Goal: Information Seeking & Learning: Learn about a topic

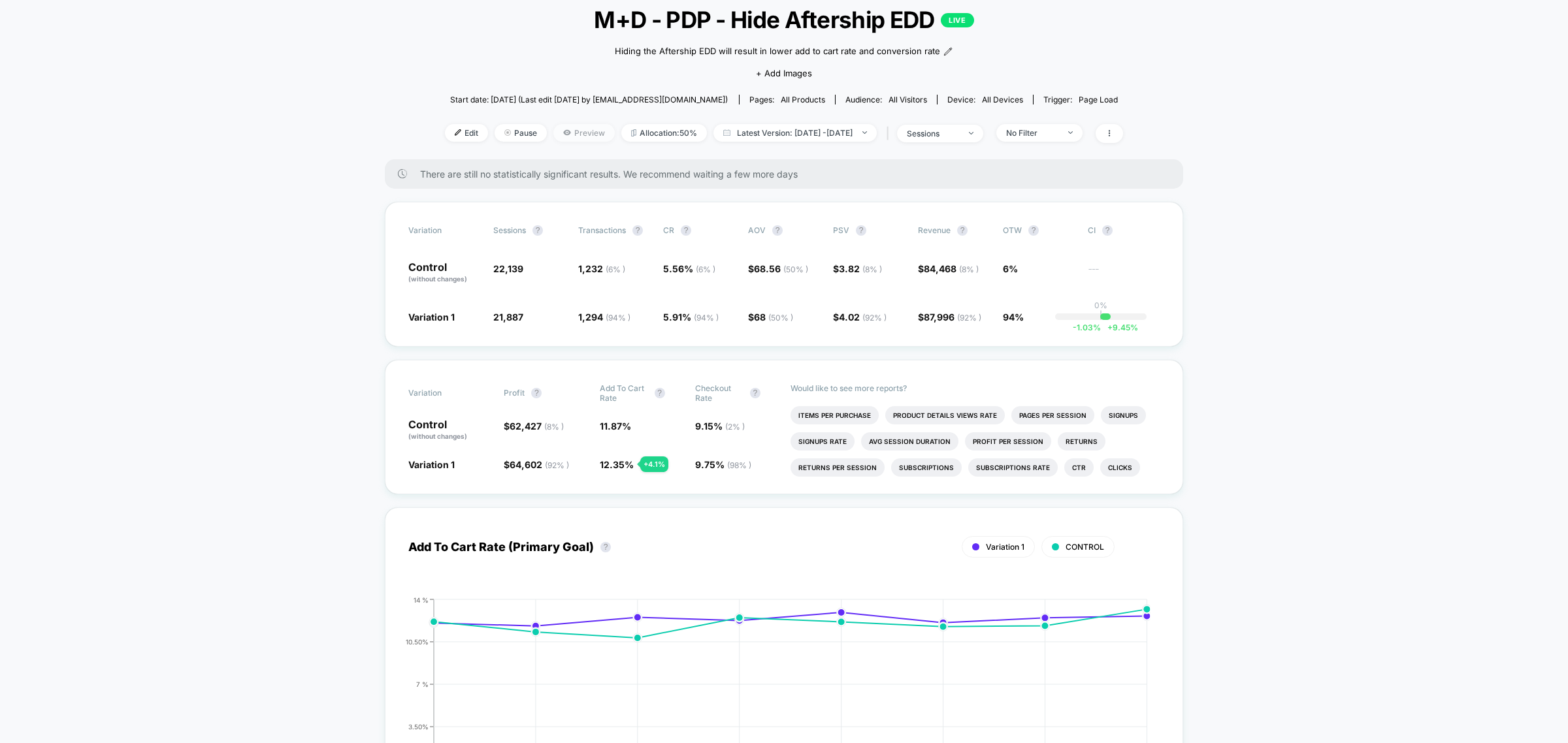
click at [555, 135] on span "Preview" at bounding box center [583, 133] width 61 height 17
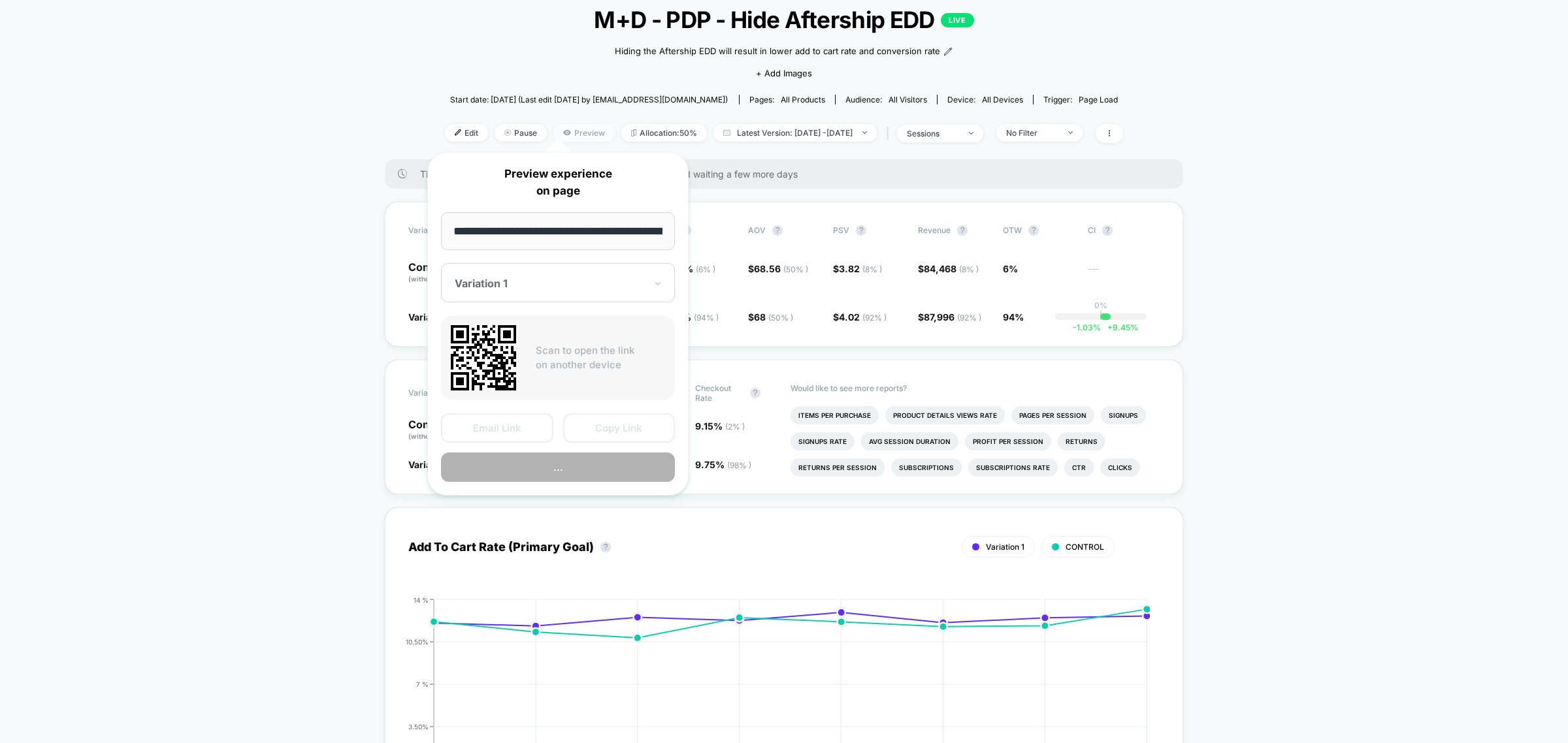
scroll to position [0, 128]
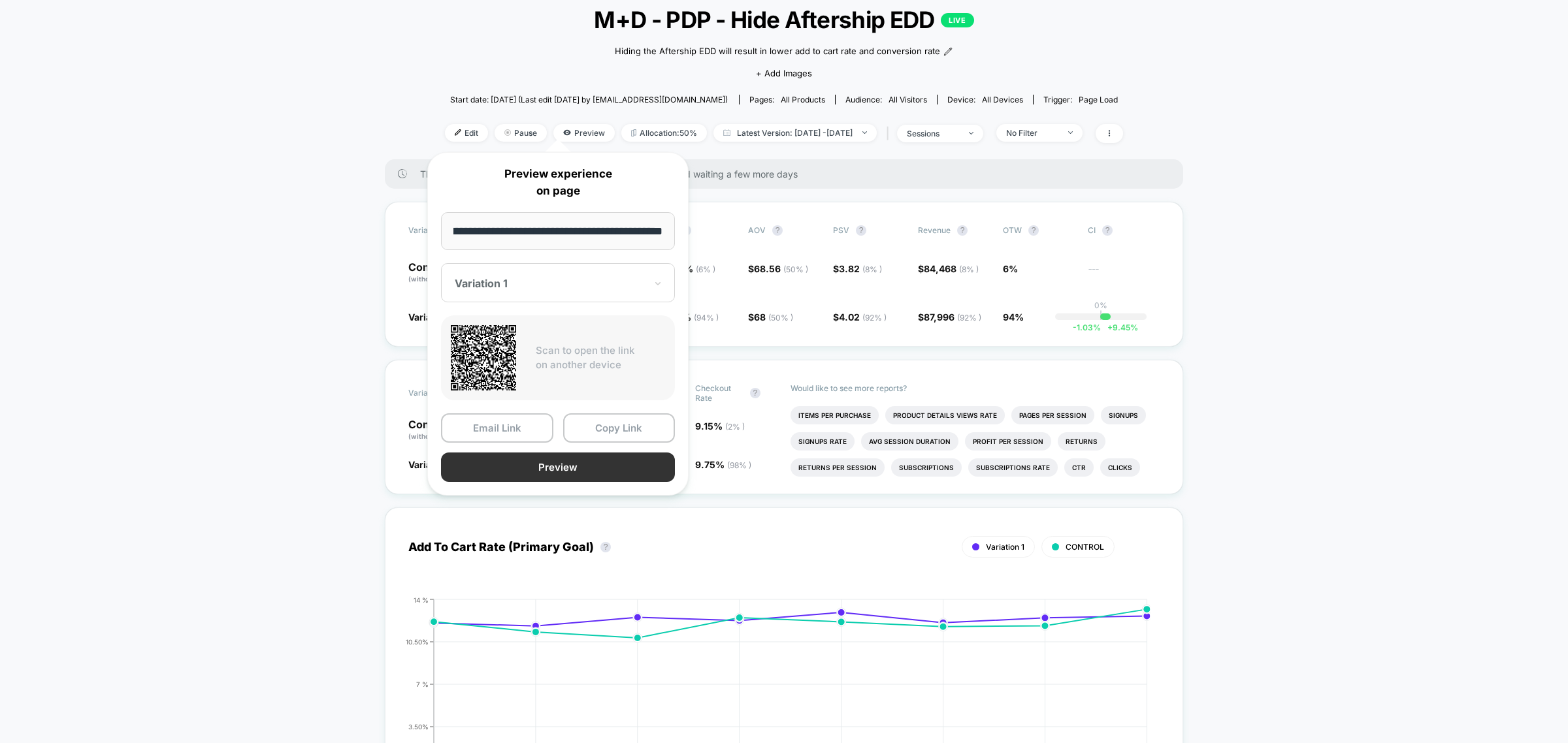
click at [539, 460] on button "Preview" at bounding box center [558, 468] width 234 height 30
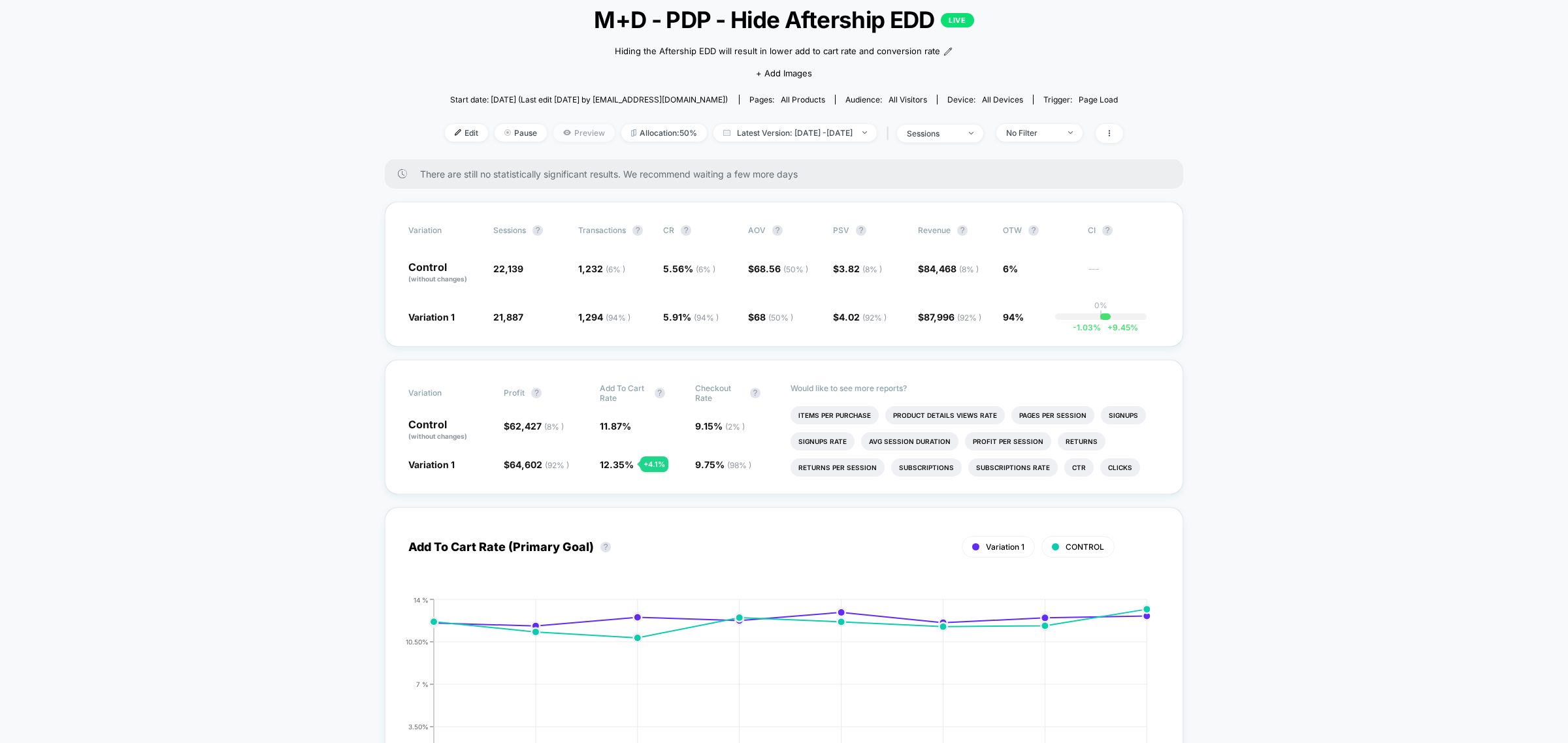
click at [553, 131] on span "Preview" at bounding box center [583, 133] width 61 height 17
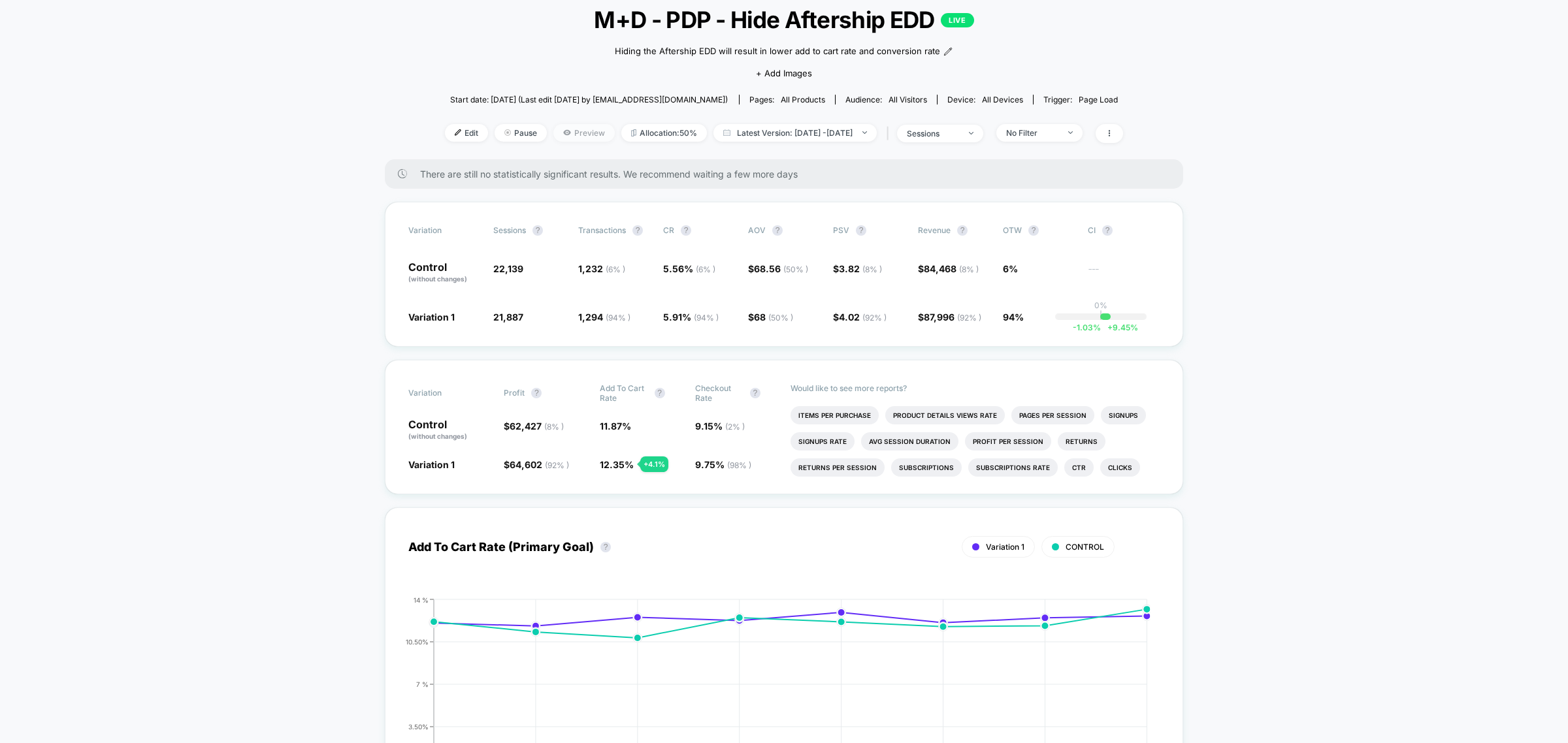
click at [553, 131] on span "Preview" at bounding box center [583, 133] width 61 height 17
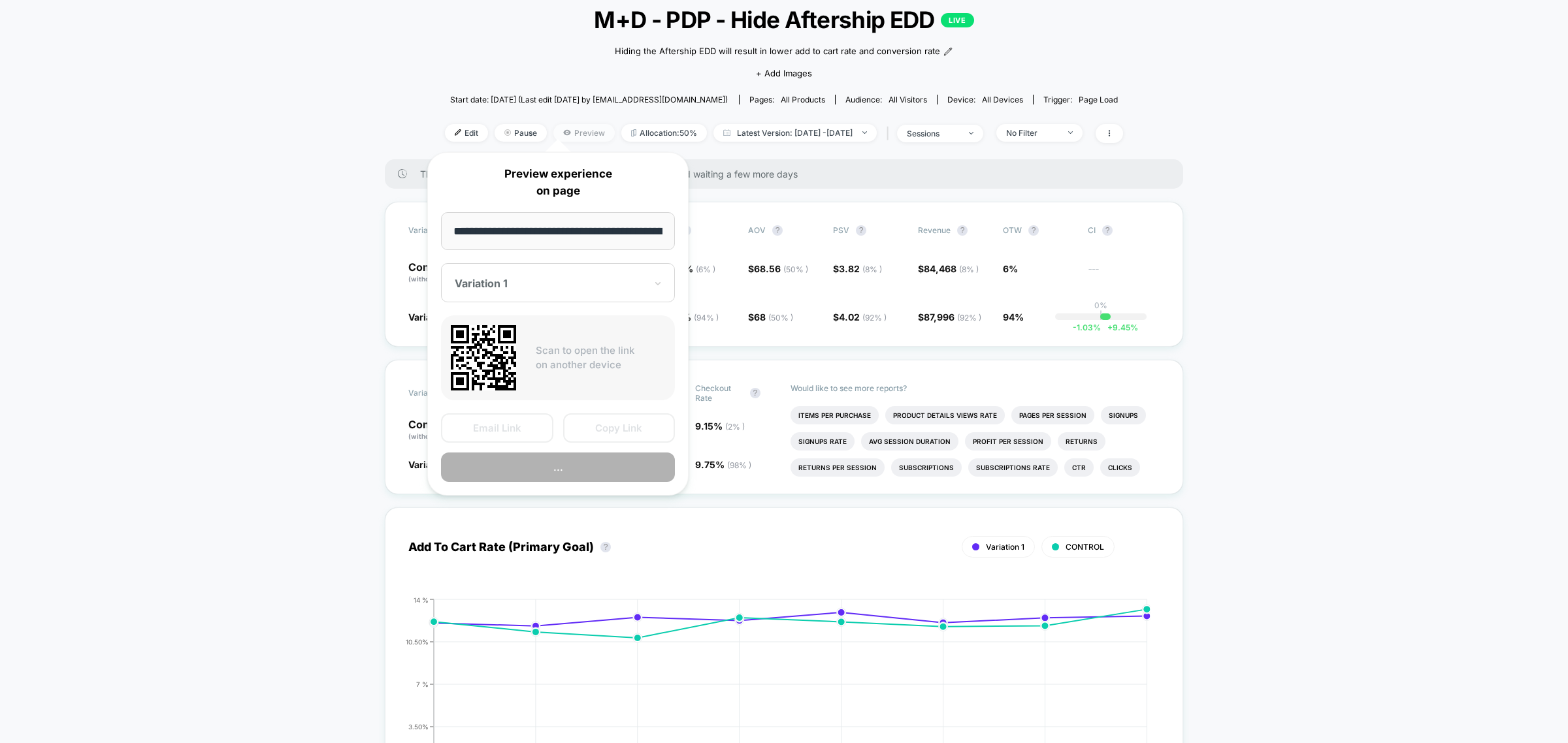
scroll to position [0, 128]
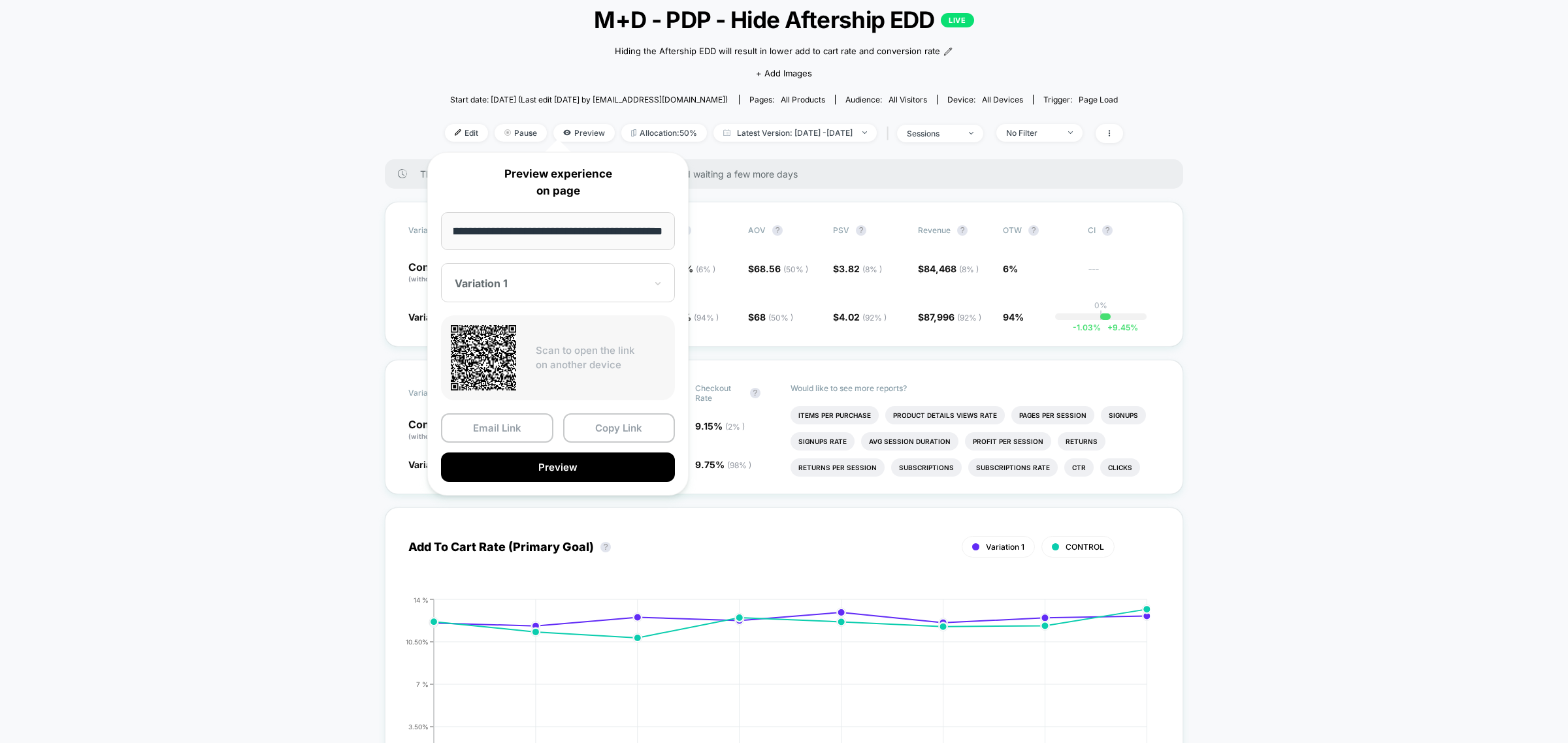
click at [559, 277] on div at bounding box center [550, 283] width 191 height 13
click at [559, 351] on div "CONTROL" at bounding box center [558, 351] width 221 height 24
click at [540, 475] on button "Preview" at bounding box center [558, 468] width 234 height 30
